Goal: Task Accomplishment & Management: Manage account settings

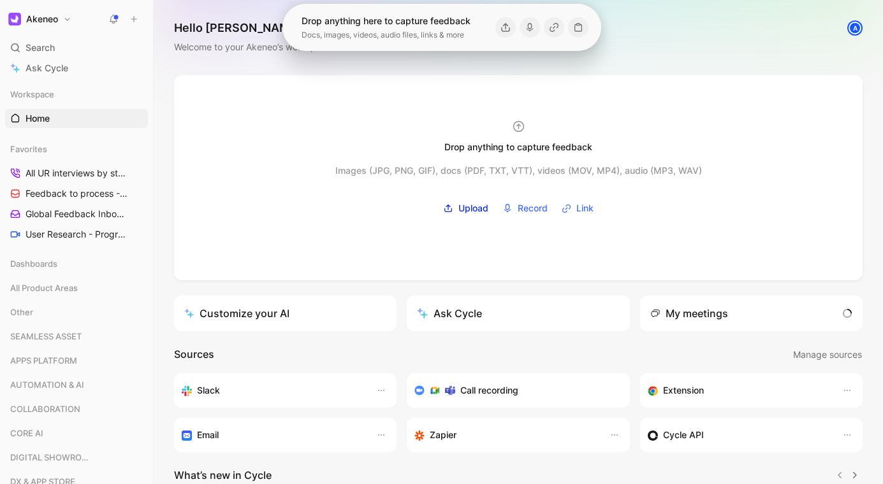
click at [92, 277] on div "Dashboards" at bounding box center [76, 266] width 143 height 24
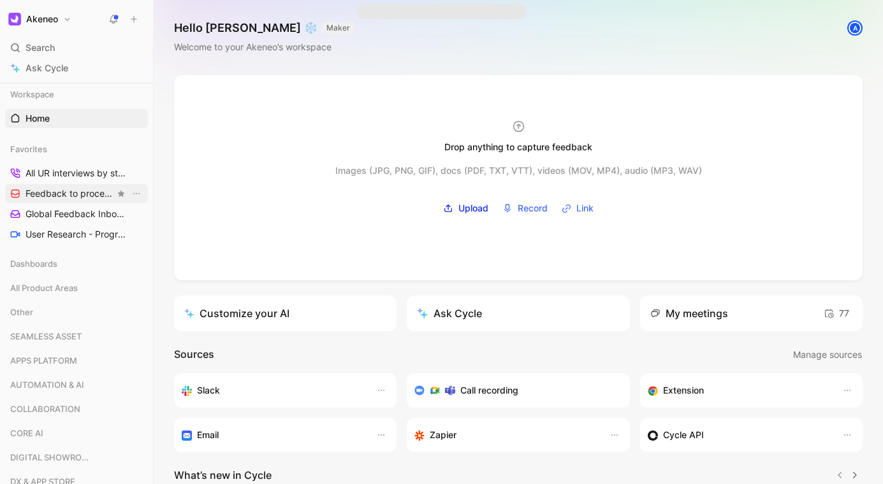
scroll to position [11, 0]
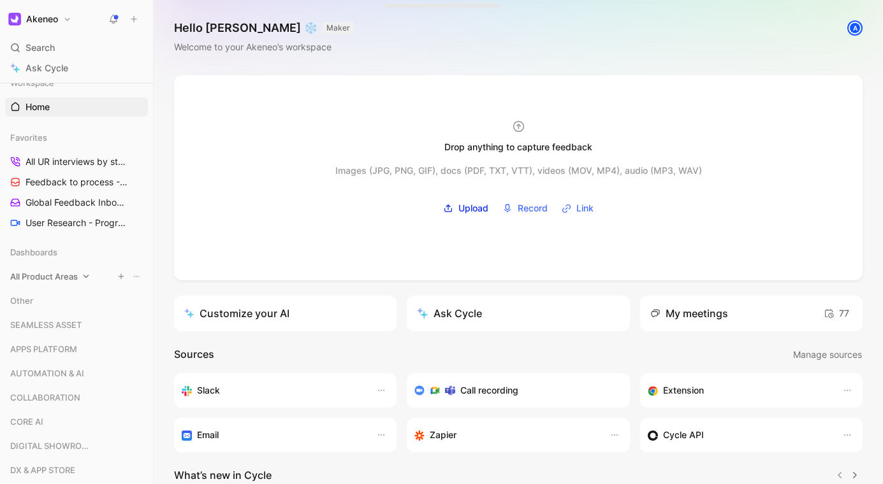
click at [65, 271] on span "All Product Areas" at bounding box center [44, 276] width 68 height 13
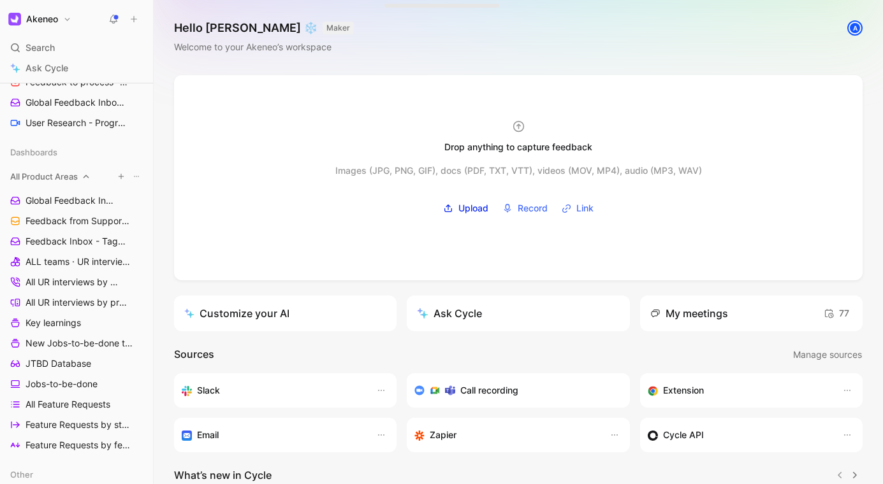
scroll to position [114, 0]
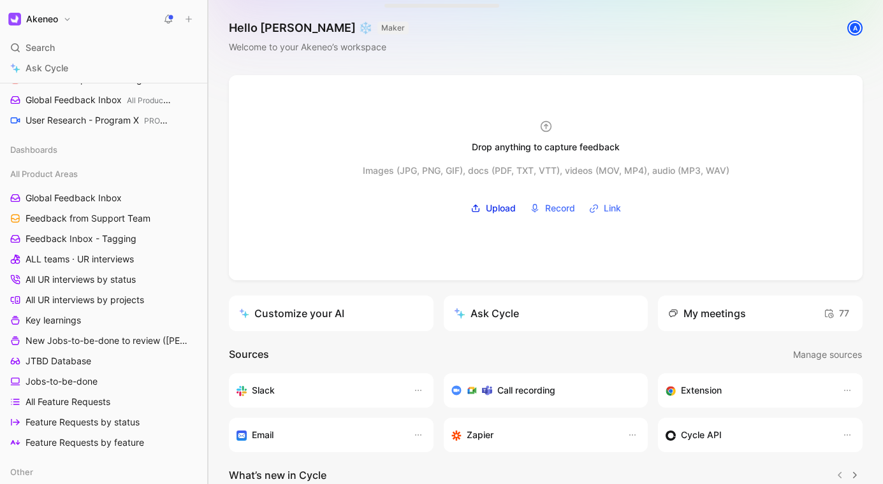
drag, startPoint x: 153, startPoint y: 208, endPoint x: 208, endPoint y: 216, distance: 55.4
click at [208, 216] on div at bounding box center [207, 242] width 5 height 484
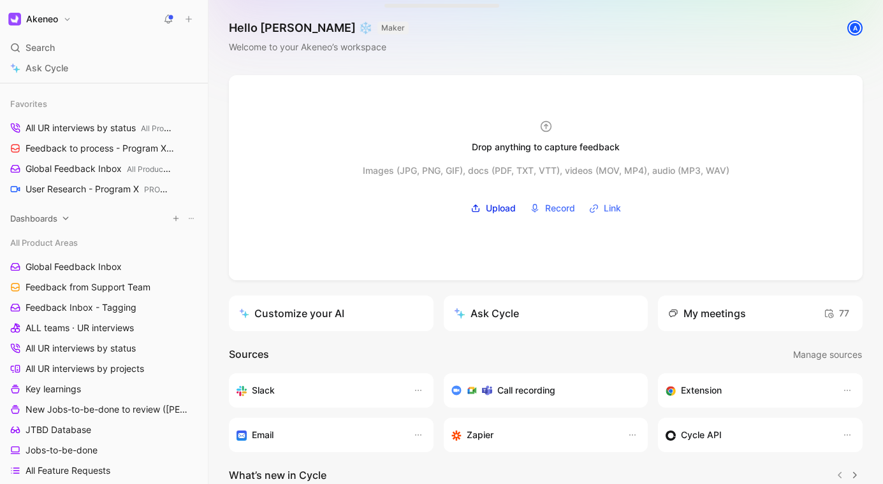
scroll to position [0, 0]
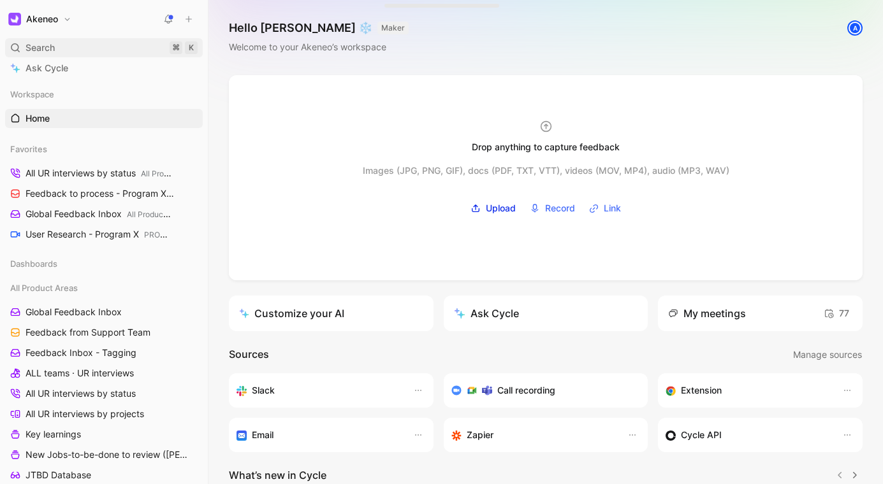
click at [82, 50] on div "Search ⌘ K" at bounding box center [104, 47] width 198 height 19
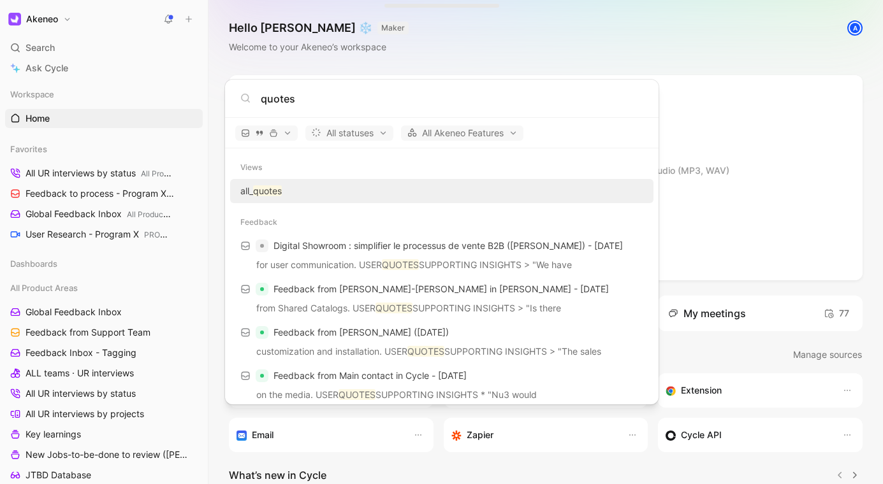
click at [283, 102] on input "quotes" at bounding box center [452, 98] width 382 height 15
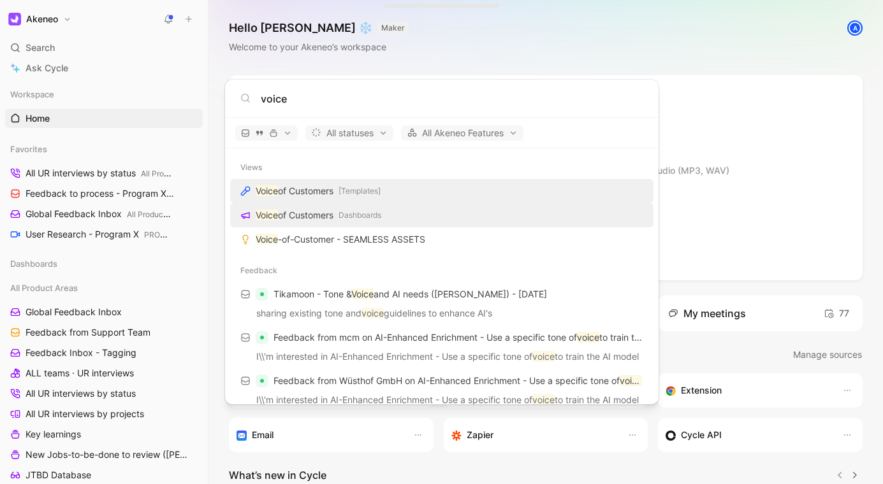
type input "voice"
click at [315, 210] on span "of Customers" at bounding box center [305, 215] width 55 height 11
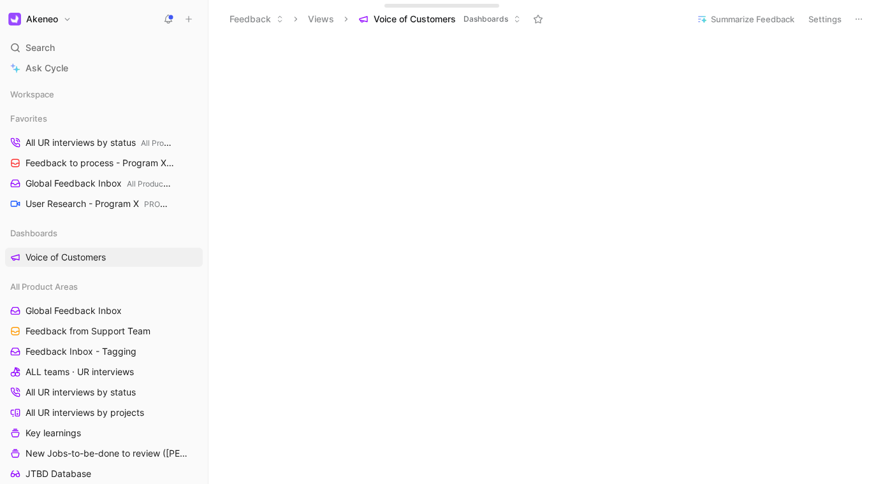
scroll to position [509, 0]
click at [861, 19] on icon at bounding box center [859, 19] width 10 height 10
click at [833, 17] on button "Settings" at bounding box center [825, 19] width 45 height 18
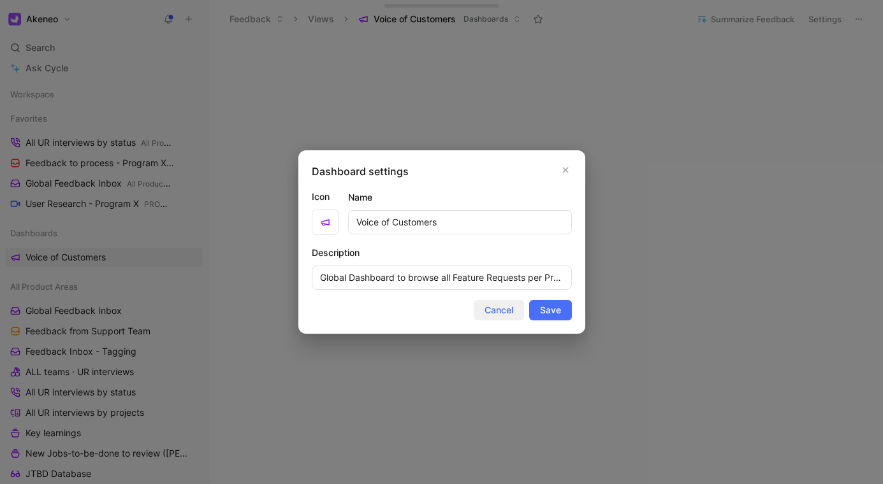
click at [497, 305] on span "Cancel" at bounding box center [498, 310] width 29 height 15
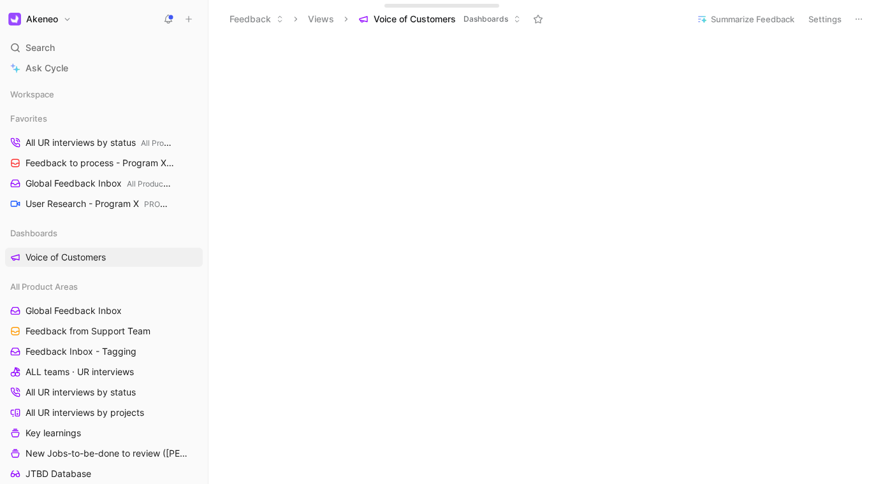
scroll to position [0, 0]
click at [863, 18] on icon at bounding box center [859, 19] width 10 height 10
click at [854, 41] on button "Edit dashboard" at bounding box center [837, 47] width 71 height 18
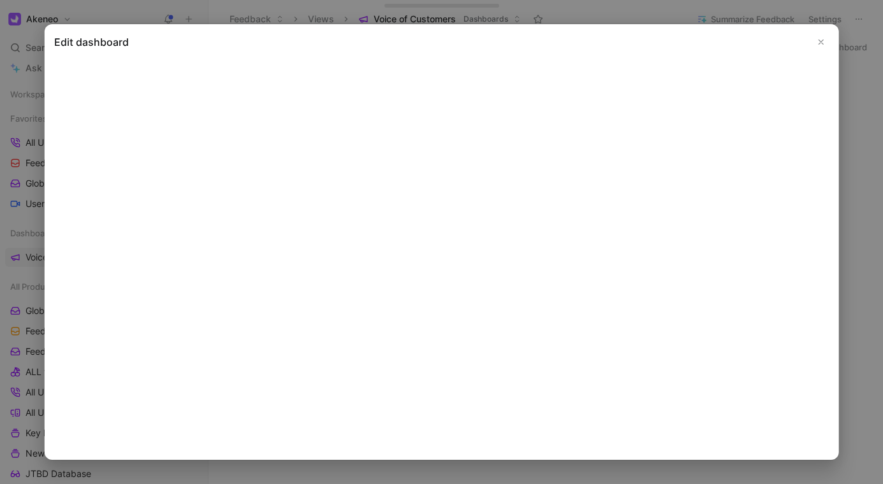
click at [818, 41] on icon "Close" at bounding box center [821, 42] width 9 height 9
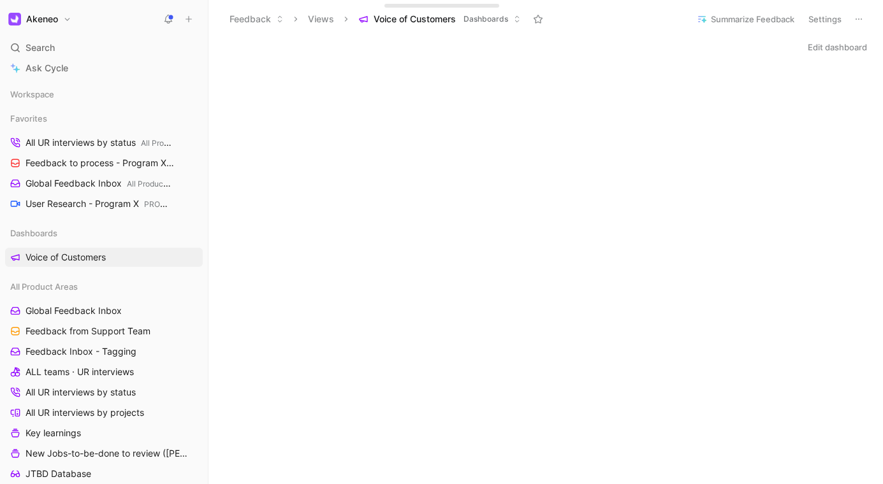
click at [840, 46] on button "Edit dashboard" at bounding box center [837, 47] width 71 height 18
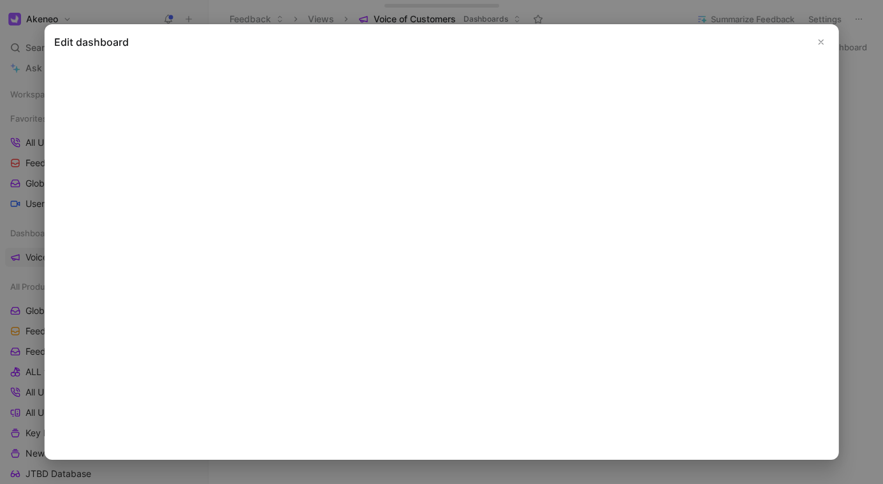
click at [817, 38] on icon "Close" at bounding box center [821, 42] width 9 height 9
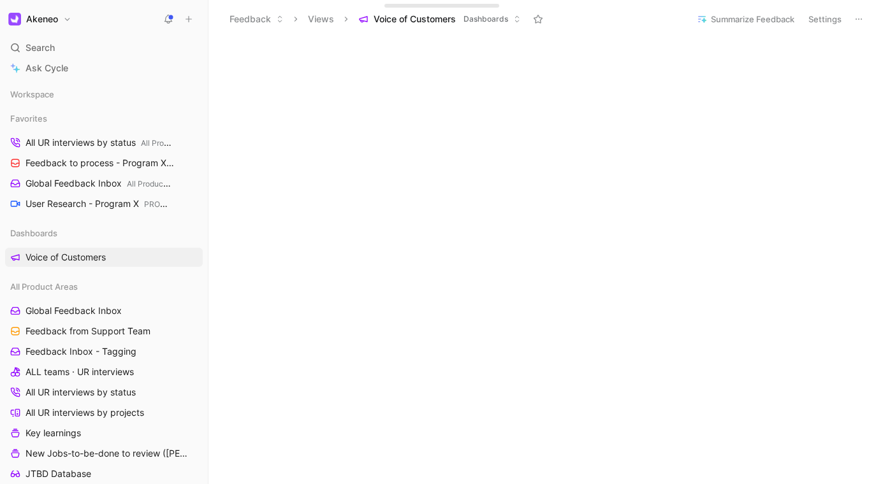
scroll to position [43, 0]
